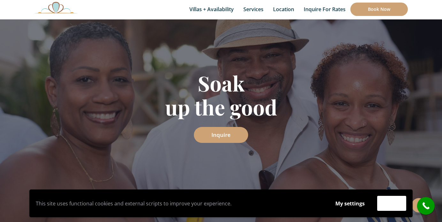
scroll to position [71, 0]
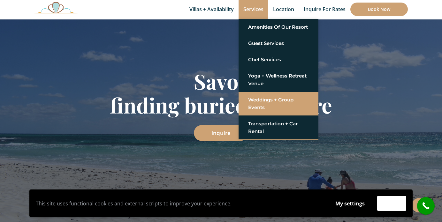
click at [263, 102] on link "Weddings + Group Events" at bounding box center [278, 103] width 61 height 19
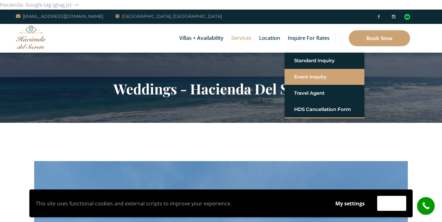
click at [303, 78] on link "Event Inquiry" at bounding box center [324, 76] width 61 height 11
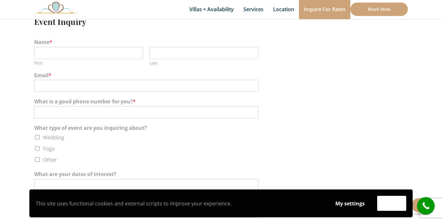
scroll to position [109, 0]
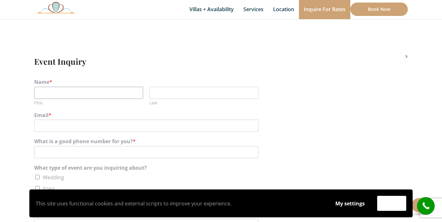
click at [102, 90] on input "First" at bounding box center [88, 93] width 109 height 12
click at [44, 93] on input "CLaire" at bounding box center [88, 93] width 109 height 12
type input "[PERSON_NAME]"
click at [168, 89] on input "Last" at bounding box center [203, 93] width 109 height 12
type input "[PERSON_NAME]"
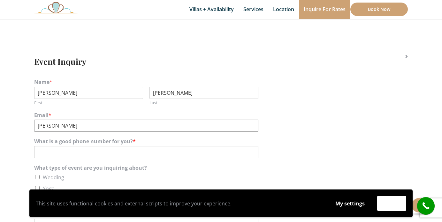
type input "[EMAIL_ADDRESS][DOMAIN_NAME]"
click at [94, 152] on input "What is a good phone number for you? *" at bounding box center [146, 152] width 224 height 12
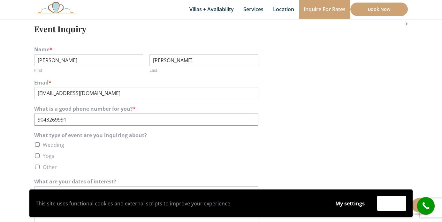
scroll to position [144, 0]
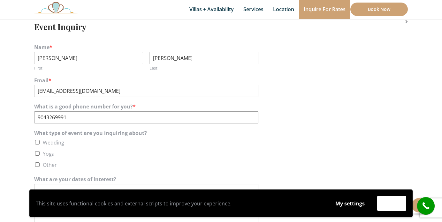
type input "9043269991"
click at [38, 143] on input "Wedding" at bounding box center [37, 142] width 4 height 4
checkbox input "true"
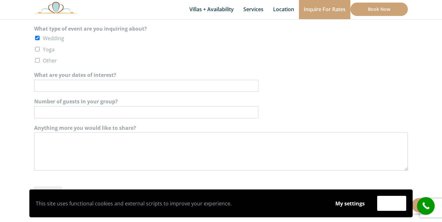
scroll to position [249, 0]
click at [86, 86] on input "What are your dates of interest?" at bounding box center [146, 85] width 224 height 12
type input "[DATE]-[DATE]"
click at [82, 111] on input "Number of guests in your group?" at bounding box center [146, 112] width 224 height 12
click at [41, 113] on input "70-100" at bounding box center [146, 112] width 224 height 12
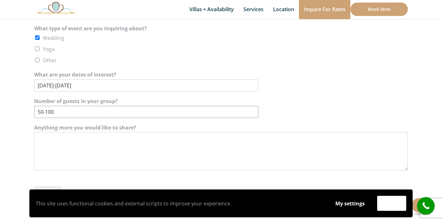
type input "50-100"
click at [21, 129] on section "Event Inquiry Name * Claire First Kadwell Last Email * juanandclairerodriguez@g…" at bounding box center [221, 61] width 442 height 375
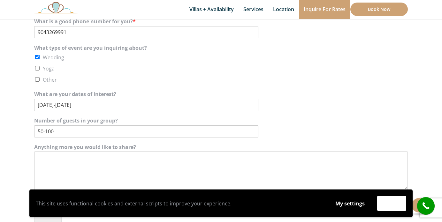
scroll to position [275, 0]
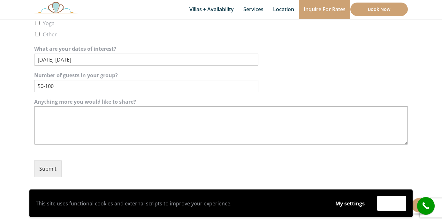
click at [66, 118] on textarea "Anything more you would like to share?" at bounding box center [220, 125] width 373 height 38
type textarea "W"
drag, startPoint x: 68, startPoint y: 116, endPoint x: 33, endPoint y: 114, distance: 35.8
click at [33, 114] on div "Event Inquiry Name * Claire First Kadwell Last Email * juanandclairerodriguez@g…" at bounding box center [220, 35] width 383 height 298
paste textarea "i, I hope you're well! I'm currently in the early stages of planning my wedding…"
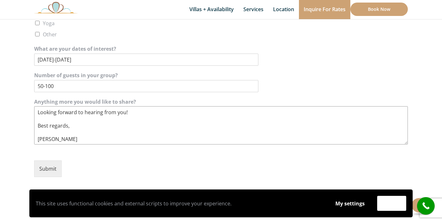
scroll to position [0, 0]
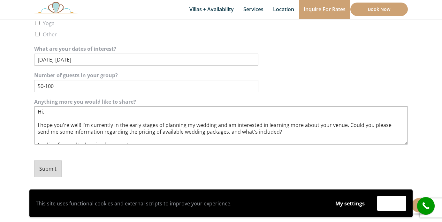
type textarea "Hi, I hope you're well! I'm currently in the early stages of planning my weddin…"
click at [56, 172] on button "Submit" at bounding box center [47, 168] width 27 height 17
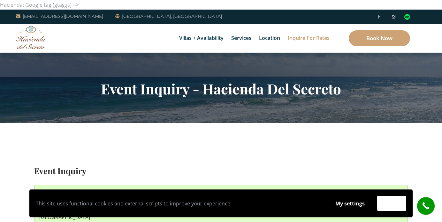
click at [33, 31] on img at bounding box center [31, 37] width 30 height 23
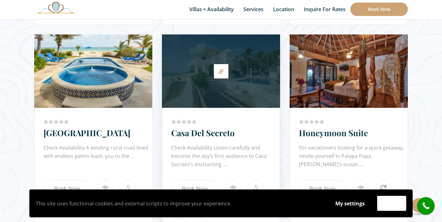
scroll to position [579, 0]
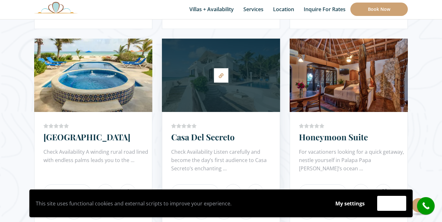
click at [231, 85] on div at bounding box center [221, 75] width 118 height 67
click at [221, 78] on link at bounding box center [221, 75] width 14 height 14
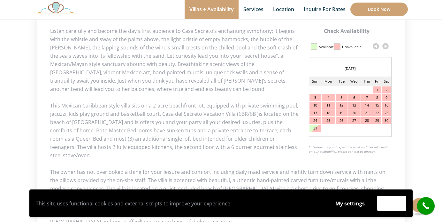
scroll to position [315, 0]
click at [384, 45] on link at bounding box center [385, 45] width 10 height 10
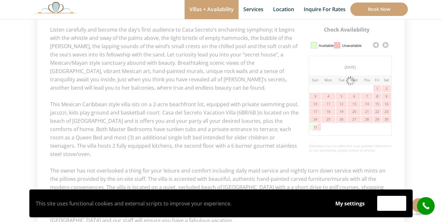
click at [384, 45] on link at bounding box center [385, 45] width 10 height 10
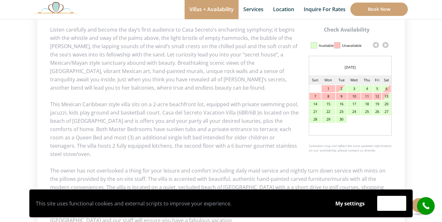
click at [386, 45] on link at bounding box center [385, 45] width 10 height 10
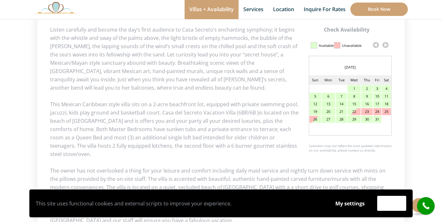
click at [386, 45] on link at bounding box center [385, 45] width 10 height 10
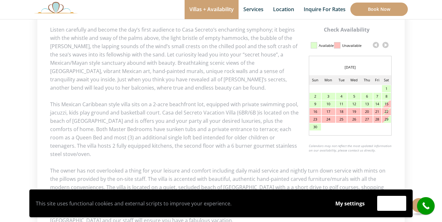
click at [386, 45] on link at bounding box center [385, 45] width 10 height 10
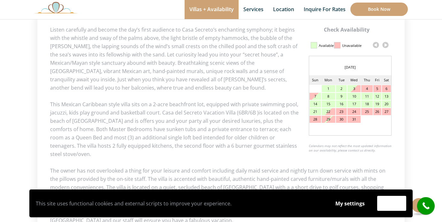
click at [385, 43] on link at bounding box center [385, 45] width 10 height 10
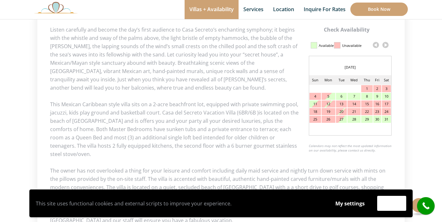
click at [385, 43] on link at bounding box center [385, 45] width 10 height 10
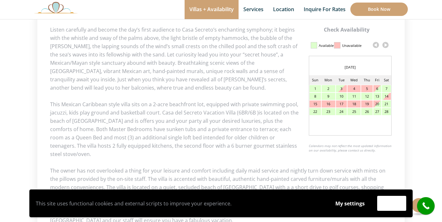
click at [385, 43] on link at bounding box center [385, 45] width 10 height 10
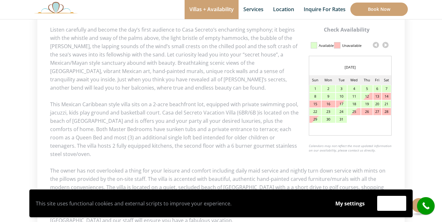
click at [385, 43] on link at bounding box center [385, 45] width 10 height 10
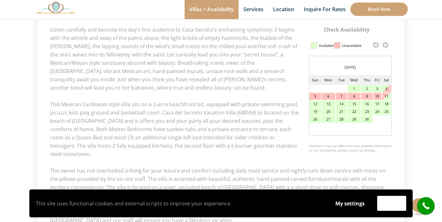
click at [385, 43] on link at bounding box center [385, 45] width 10 height 10
click at [384, 43] on link at bounding box center [385, 45] width 10 height 10
click at [385, 44] on link at bounding box center [385, 45] width 10 height 10
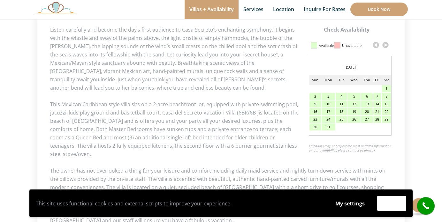
click at [252, 101] on p "This Mexican Caribbean style villa sits on a 2-acre beachfront lot, equipped wi…" at bounding box center [220, 129] width 341 height 58
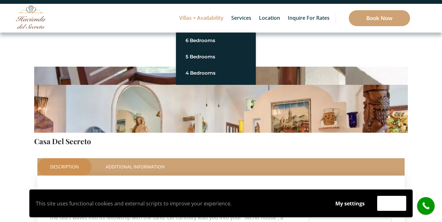
scroll to position [0, 0]
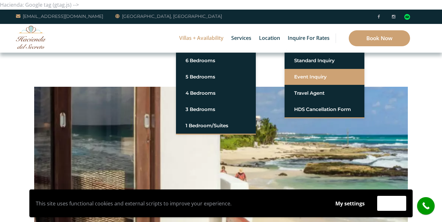
click at [309, 79] on link "Event Inquiry" at bounding box center [324, 76] width 61 height 11
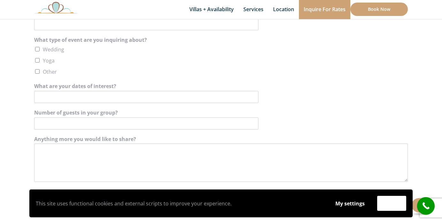
scroll to position [237, 0]
